Goal: Task Accomplishment & Management: Use online tool/utility

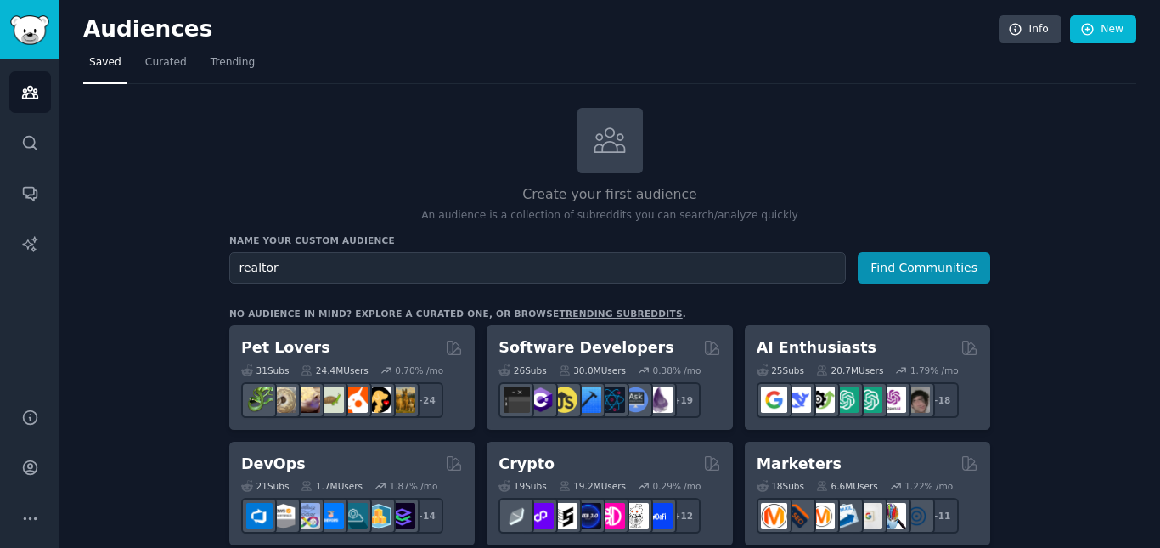
type input "realtor"
click at [858, 252] on button "Find Communities" at bounding box center [924, 267] width 133 height 31
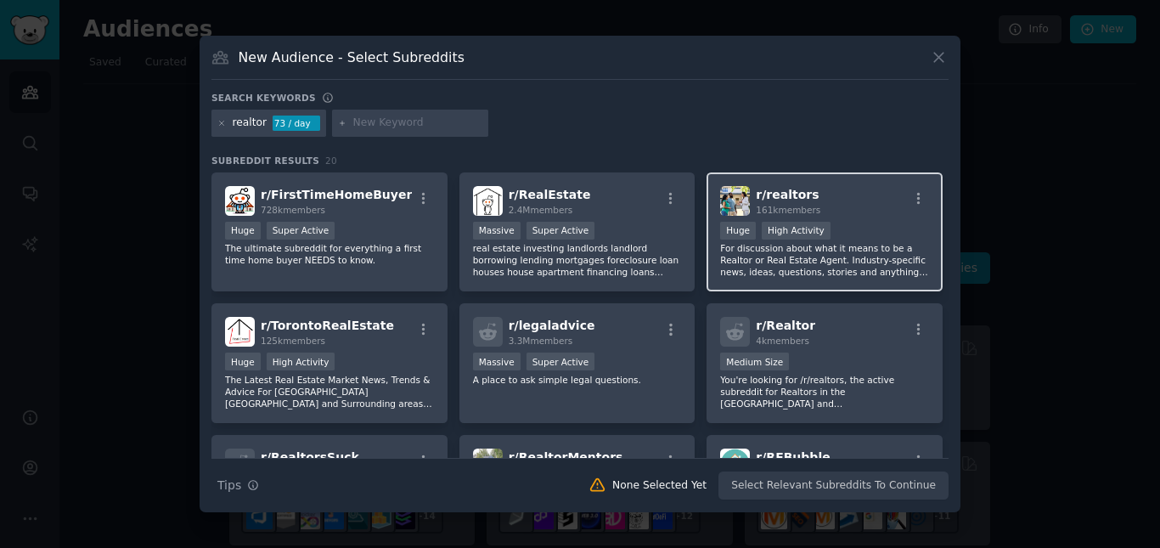
click at [861, 209] on div "r/ realtors 161k members" at bounding box center [824, 201] width 209 height 30
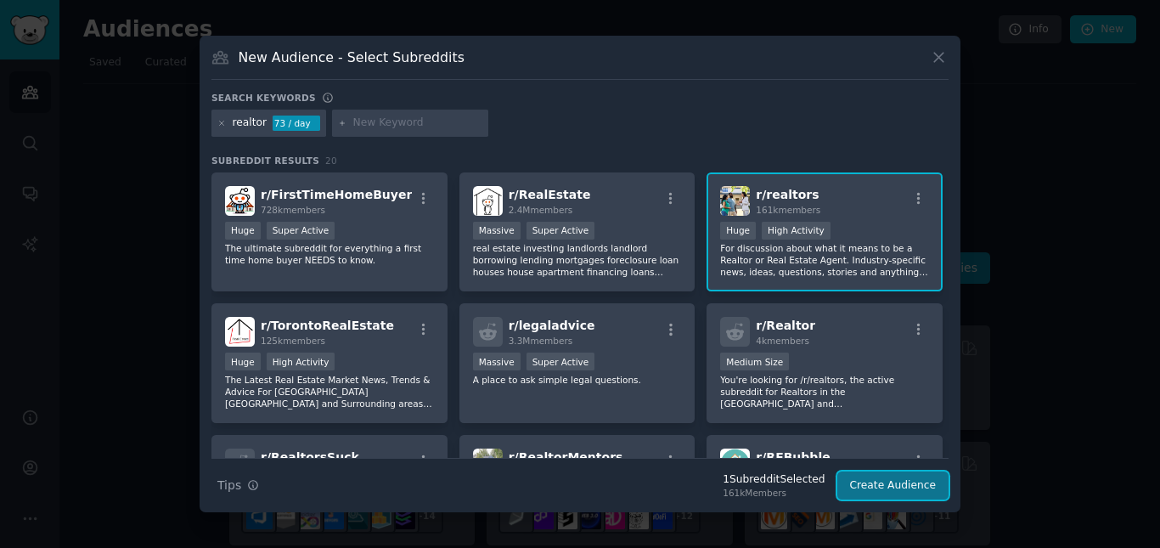
click at [876, 488] on button "Create Audience" at bounding box center [894, 485] width 112 height 29
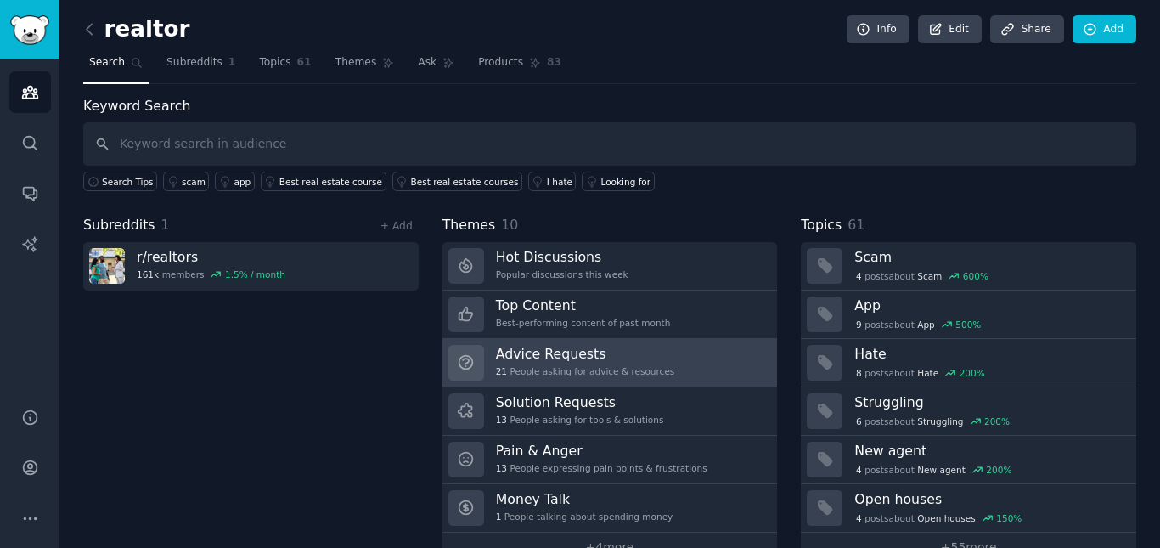
click at [646, 364] on div "Advice Requests 21 People asking for advice & resources" at bounding box center [585, 363] width 179 height 36
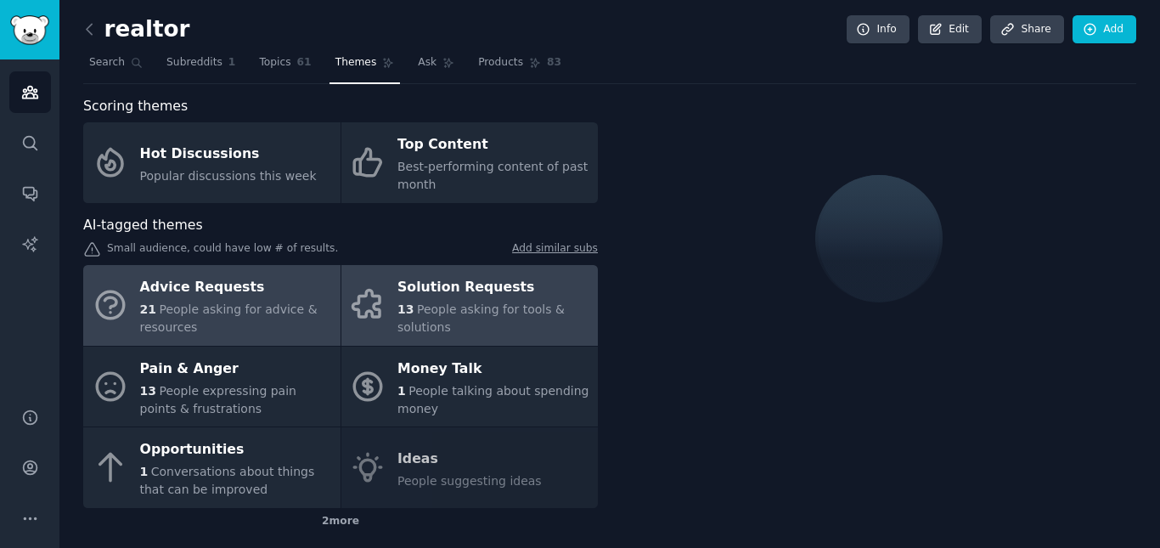
click at [490, 311] on span "People asking for tools & solutions" at bounding box center [481, 317] width 167 height 31
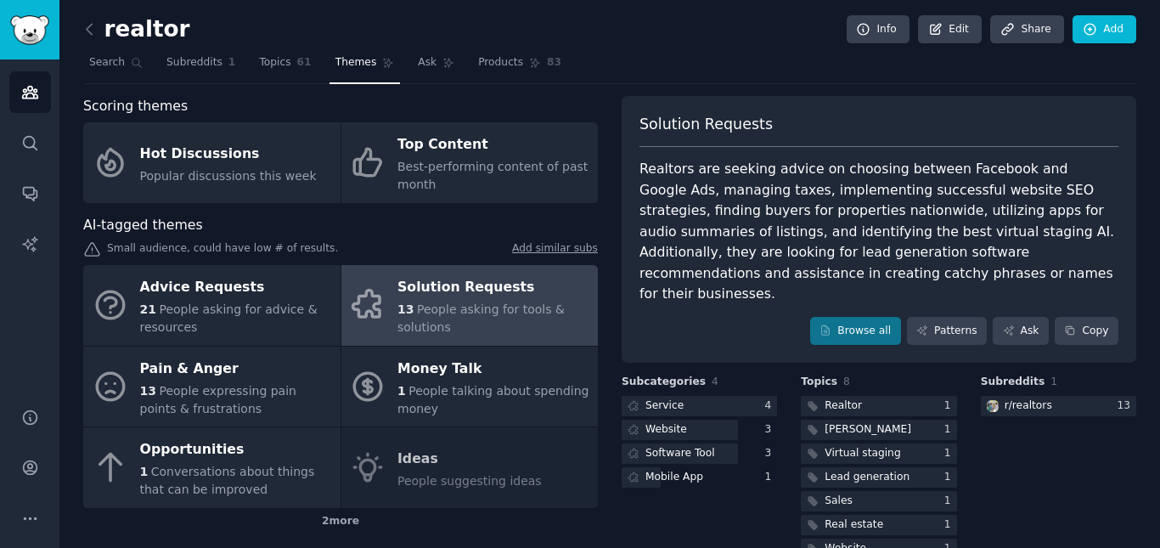
scroll to position [76, 0]
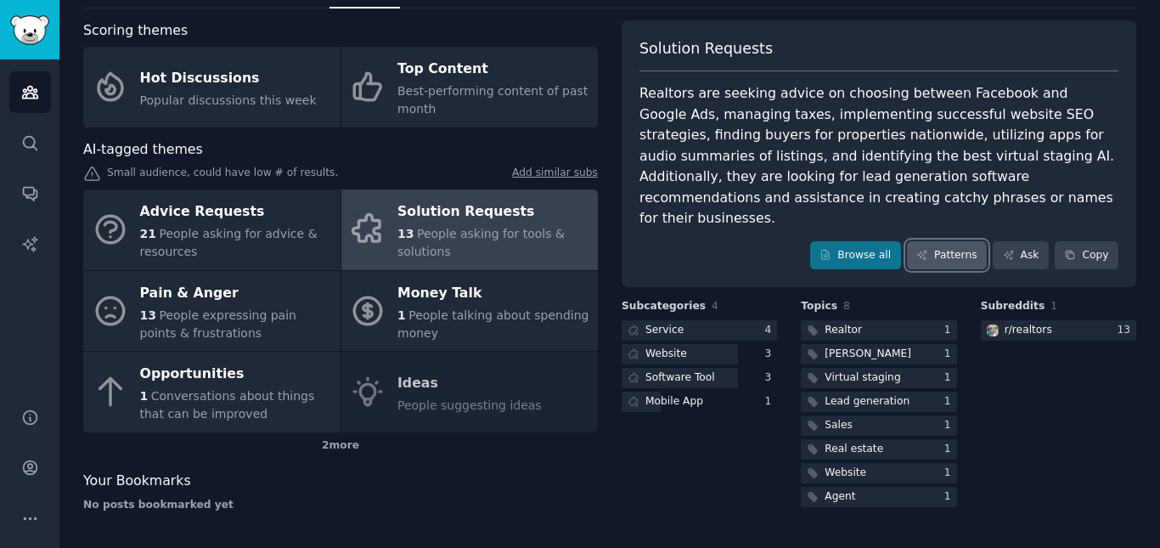
click at [962, 241] on link "Patterns" at bounding box center [947, 255] width 80 height 29
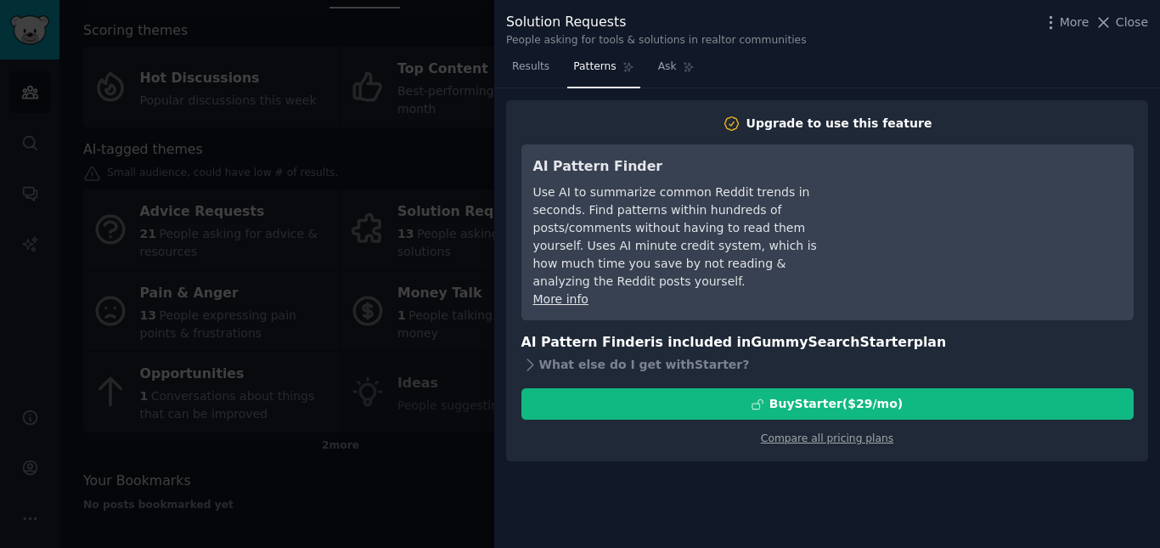
click at [448, 456] on div at bounding box center [580, 274] width 1160 height 548
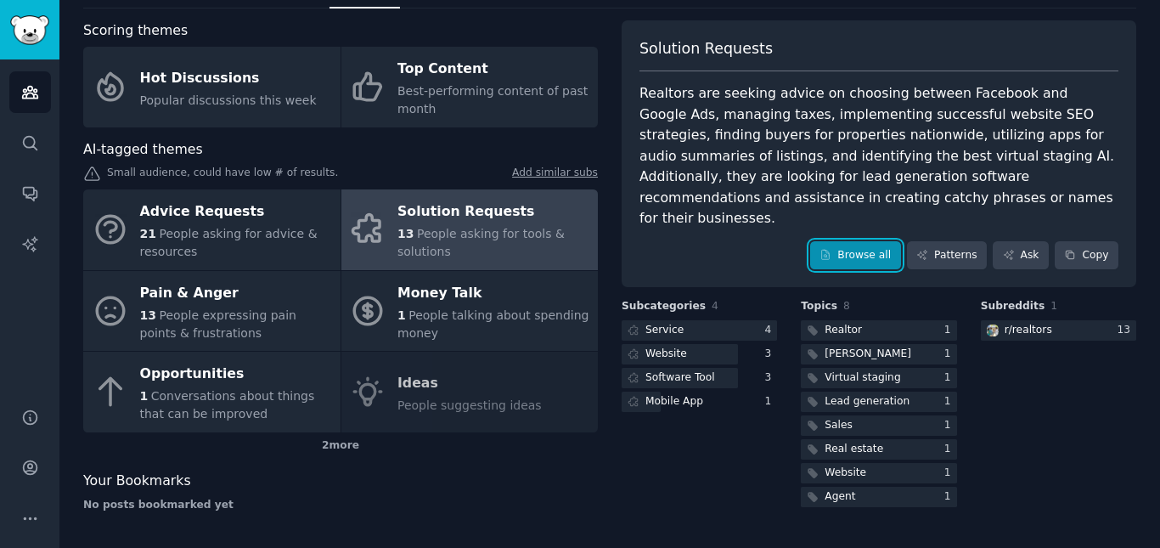
click at [864, 241] on link "Browse all" at bounding box center [855, 255] width 91 height 29
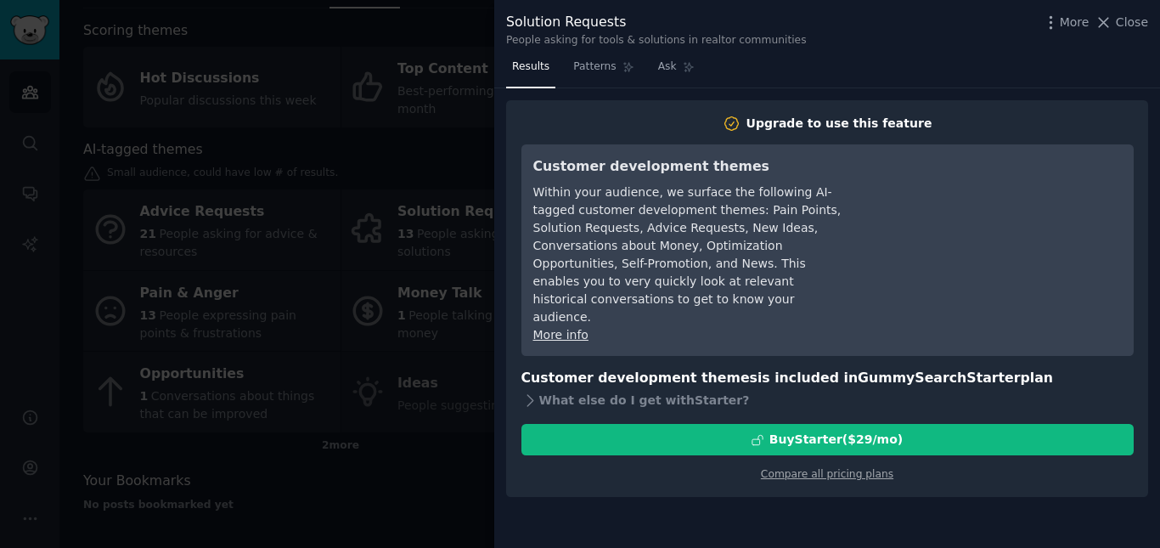
click at [409, 518] on div at bounding box center [580, 274] width 1160 height 548
